Goal: Information Seeking & Learning: Learn about a topic

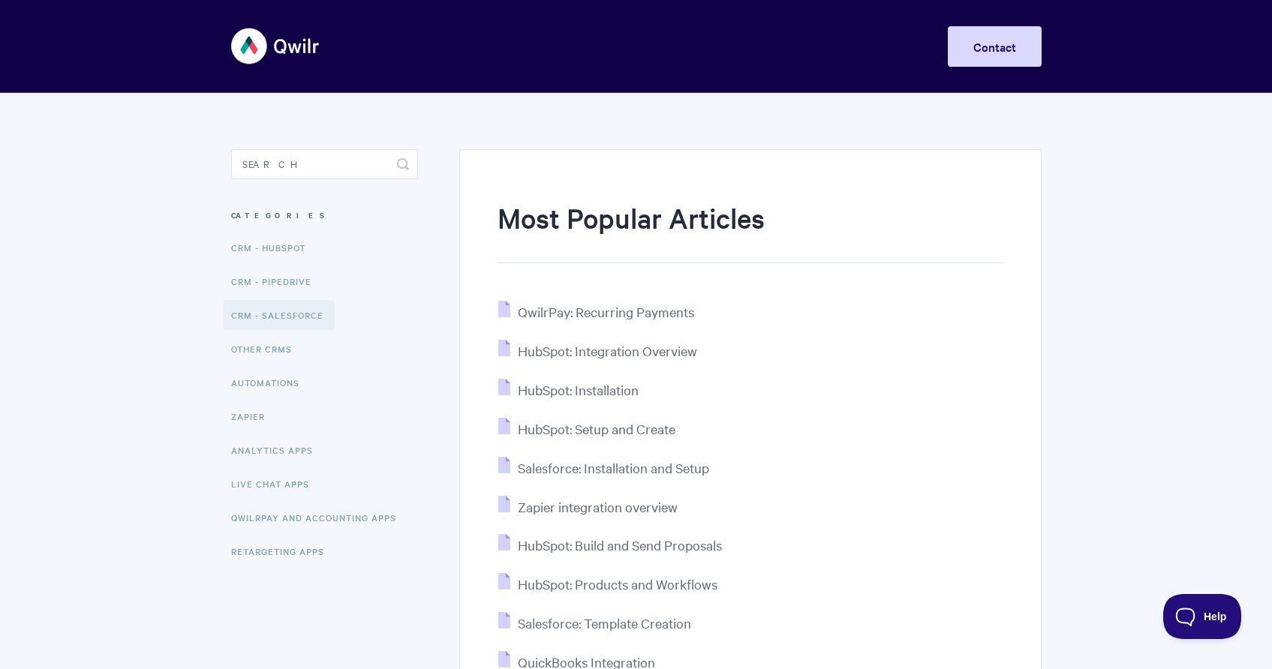
click at [280, 310] on link "CRM - Salesforce" at bounding box center [279, 315] width 111 height 30
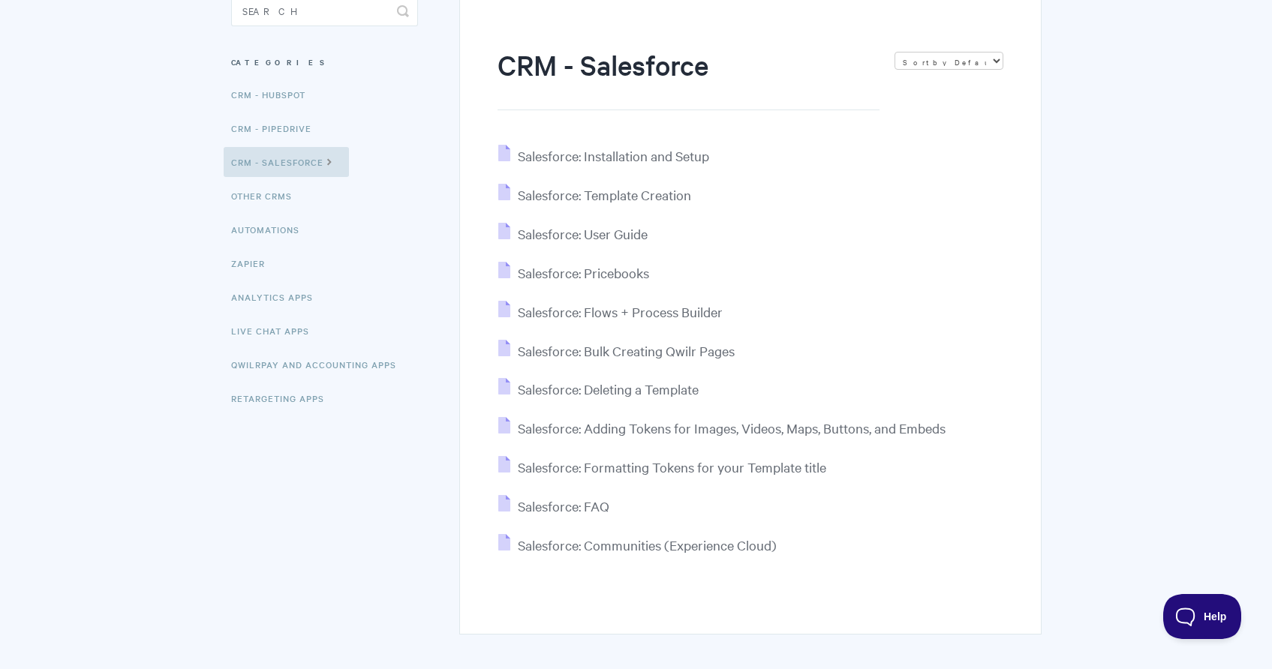
scroll to position [156, 0]
click at [596, 266] on span "Salesforce: Pricebooks" at bounding box center [583, 269] width 131 height 17
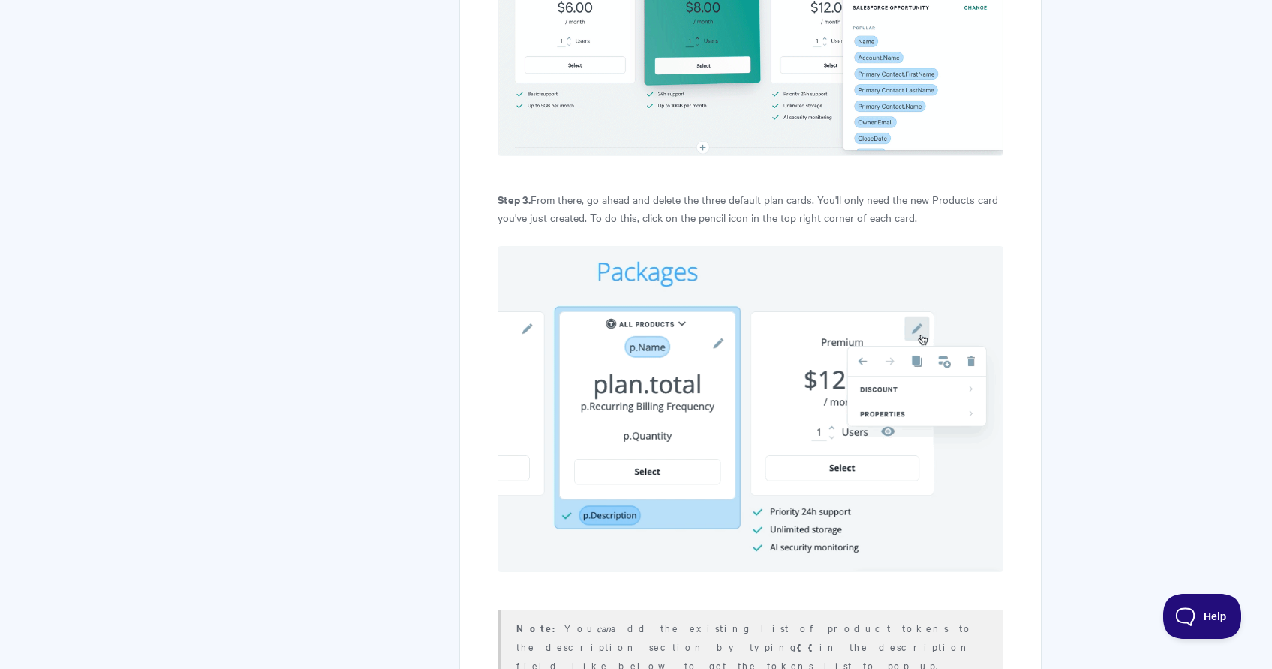
scroll to position [4052, 0]
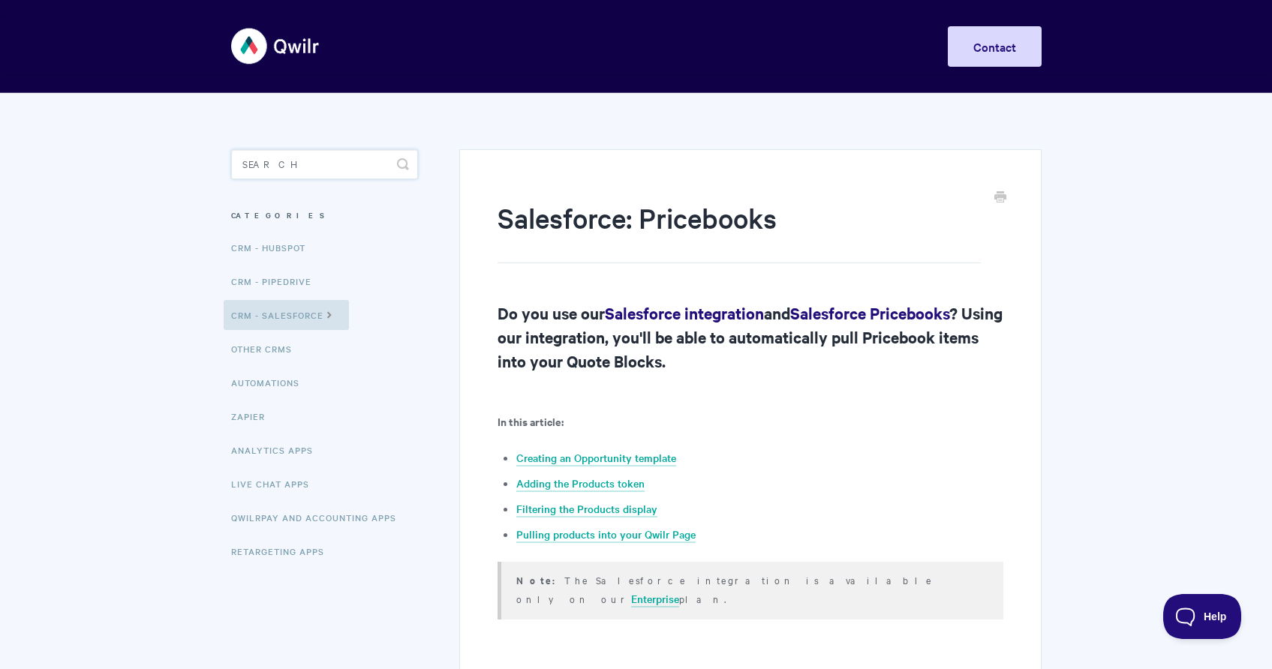
click at [283, 167] on input "Search" at bounding box center [324, 164] width 187 height 30
click at [289, 449] on link "Analytics Apps" at bounding box center [274, 450] width 101 height 30
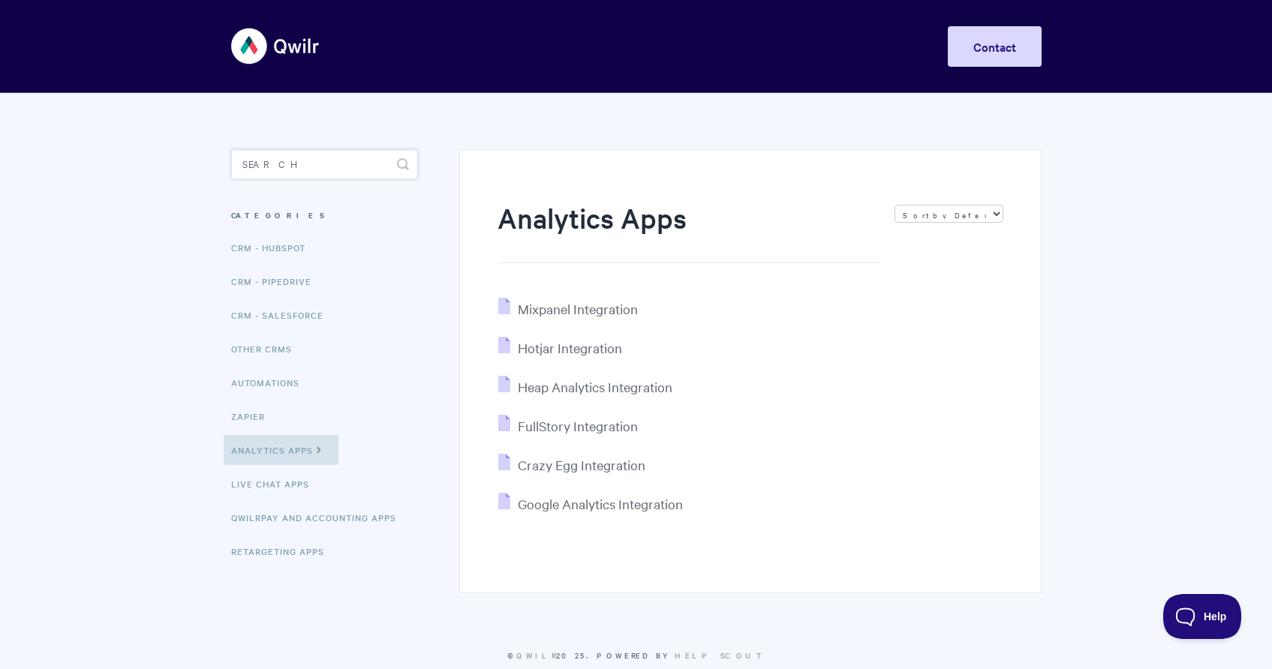
click at [296, 159] on input "Search" at bounding box center [324, 164] width 187 height 30
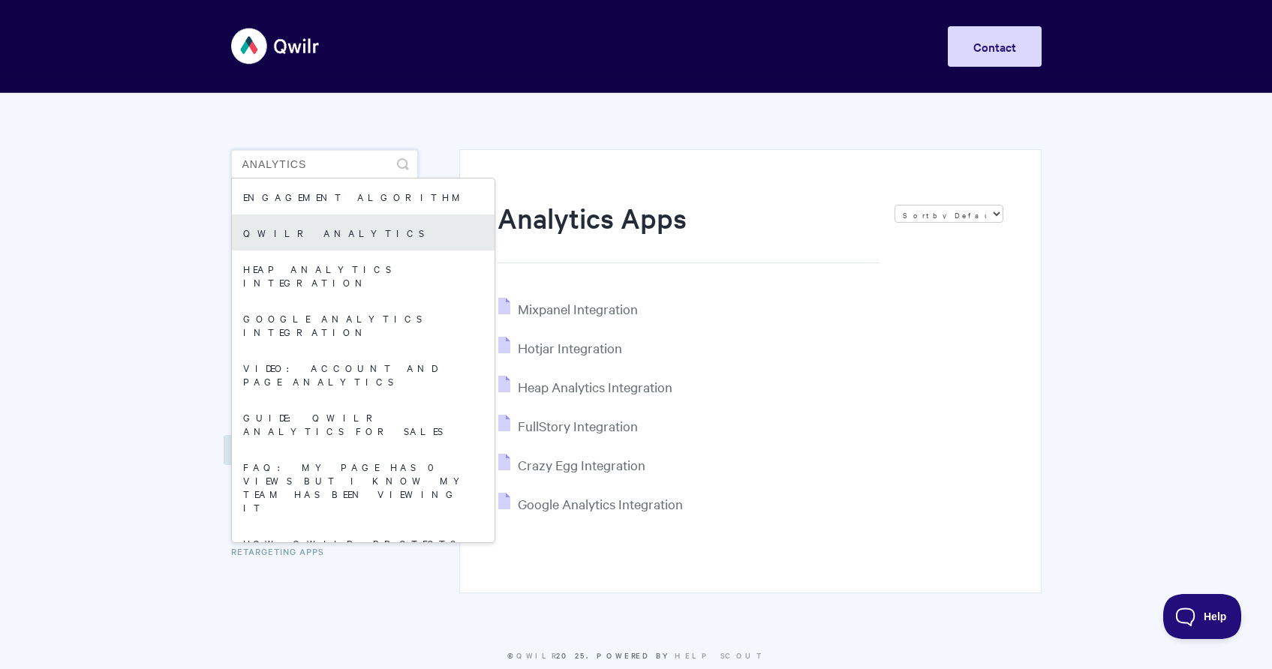
type input "analytics"
click at [290, 229] on link "Qwilr Analytics" at bounding box center [363, 233] width 263 height 36
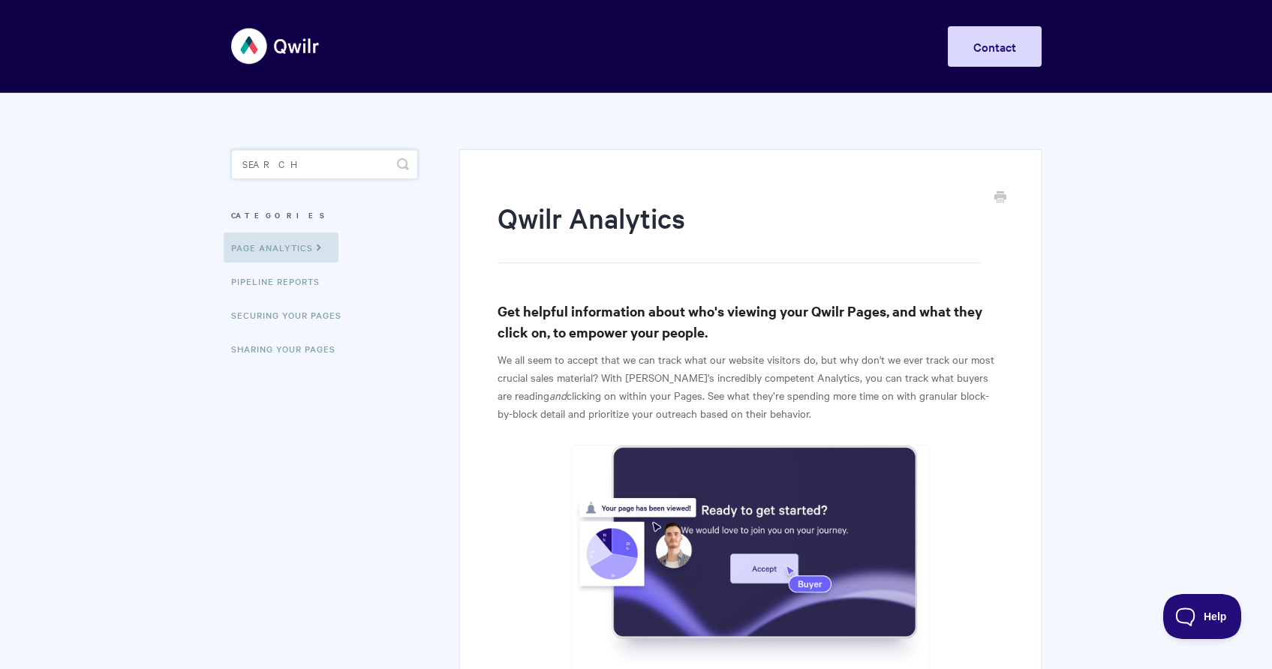
click at [290, 160] on input "Search" at bounding box center [324, 164] width 187 height 30
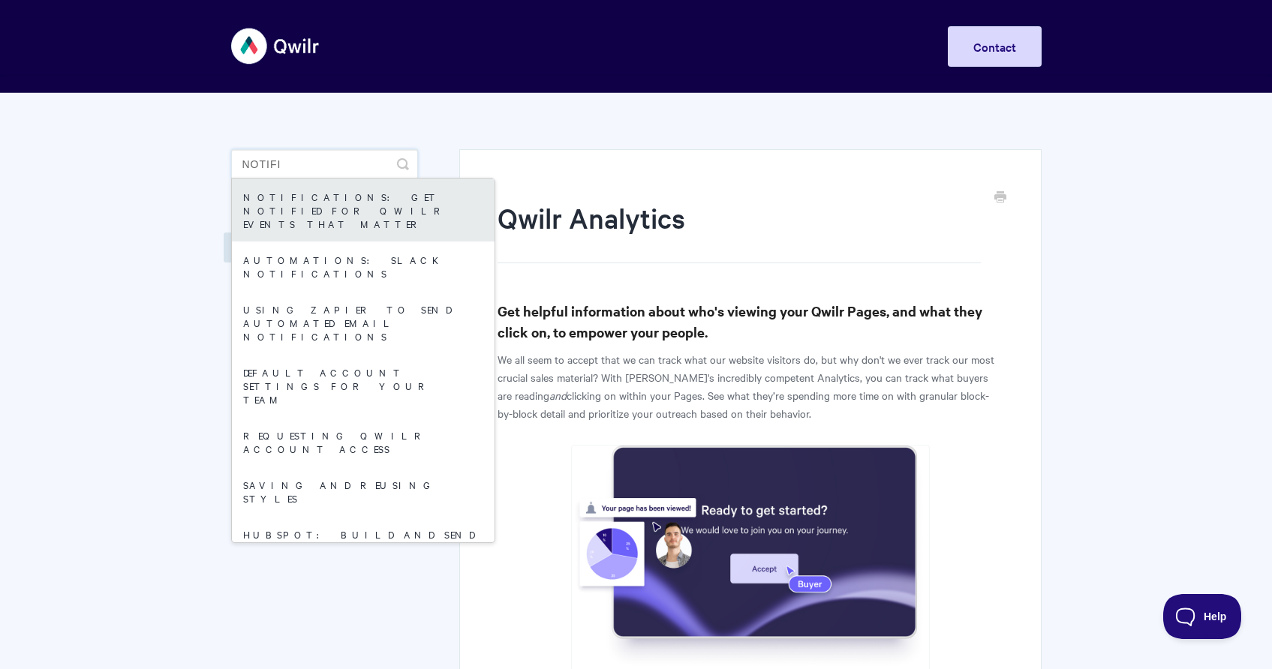
type input "notifi"
click at [390, 207] on link "Notifications: Get Notified for Qwilr Events that Matter" at bounding box center [363, 210] width 263 height 63
